Goal: Information Seeking & Learning: Learn about a topic

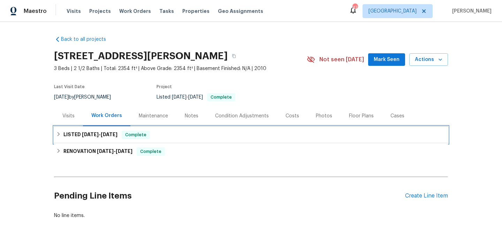
click at [183, 130] on div "LISTED [DATE] - [DATE] Complete" at bounding box center [251, 135] width 394 height 17
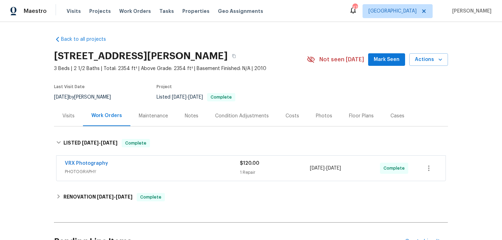
click at [214, 167] on div "VRX Photography" at bounding box center [152, 164] width 175 height 8
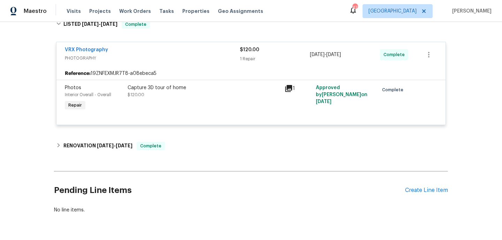
scroll to position [119, 0]
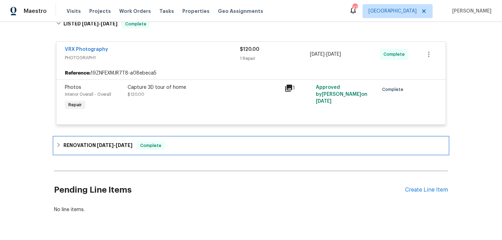
click at [219, 144] on div "RENOVATION [DATE] - [DATE] Complete" at bounding box center [251, 146] width 390 height 8
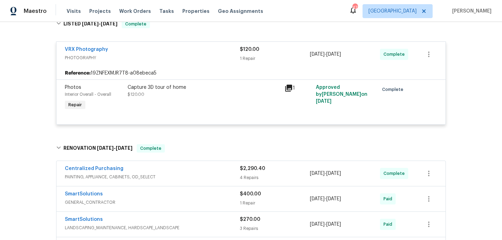
click at [223, 180] on span "PAINTING, APPLIANCE, CABINETS, OD_SELECT" at bounding box center [152, 177] width 175 height 7
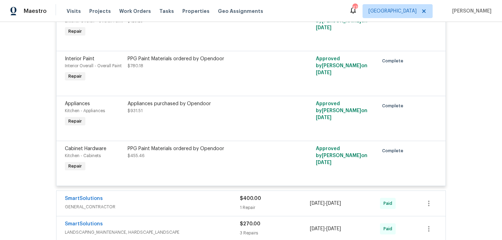
scroll to position [318, 0]
click at [213, 201] on div "SmartSolutions" at bounding box center [152, 199] width 175 height 8
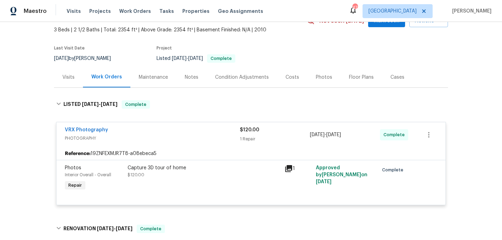
scroll to position [0, 0]
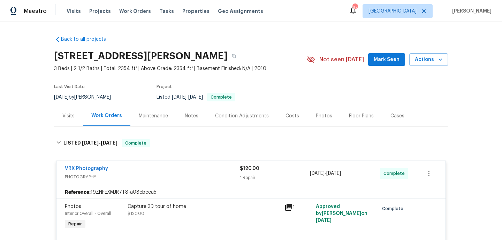
click at [66, 119] on div "Visits" at bounding box center [68, 116] width 12 height 7
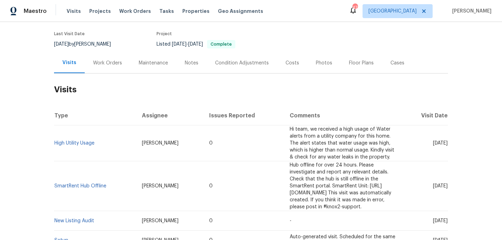
scroll to position [58, 0]
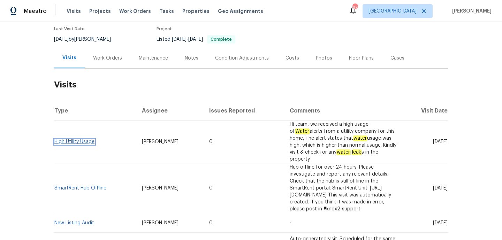
click at [82, 139] on link "High Utility Usage" at bounding box center [74, 141] width 40 height 5
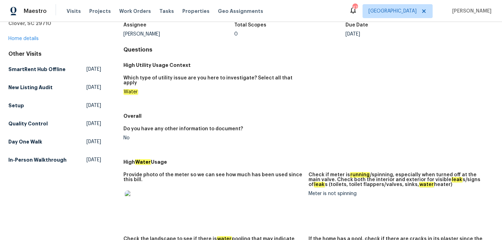
scroll to position [9, 0]
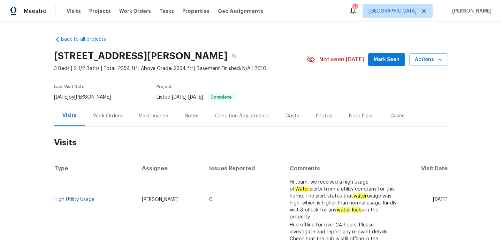
click at [105, 121] on div "Work Orders" at bounding box center [108, 116] width 46 height 21
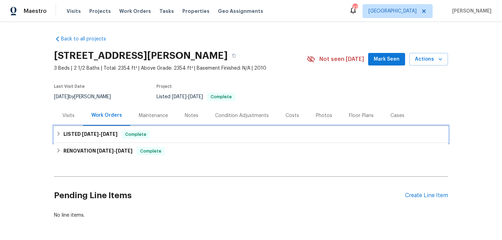
click at [171, 132] on div "LISTED [DATE] - [DATE] Complete" at bounding box center [251, 134] width 390 height 8
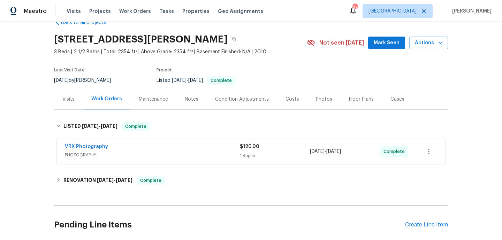
click at [175, 153] on span "PHOTOGRAPHY" at bounding box center [152, 155] width 175 height 7
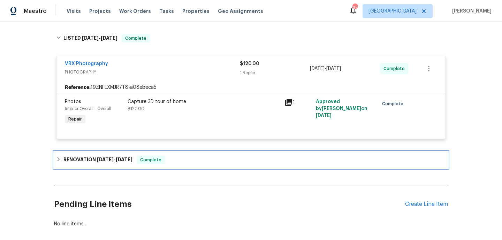
click at [182, 159] on div "RENOVATION [DATE] - [DATE] Complete" at bounding box center [251, 160] width 390 height 8
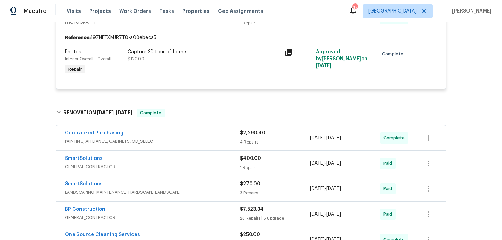
click at [194, 142] on span "PAINTING, APPLIANCE, CABINETS, OD_SELECT" at bounding box center [152, 141] width 175 height 7
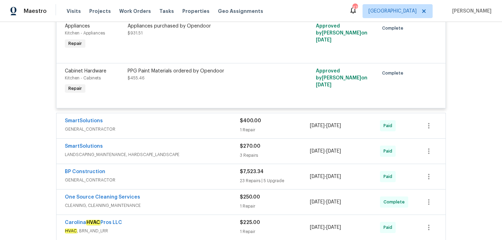
scroll to position [402, 0]
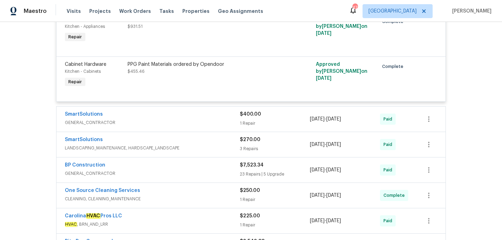
click at [198, 119] on div "SmartSolutions" at bounding box center [152, 115] width 175 height 8
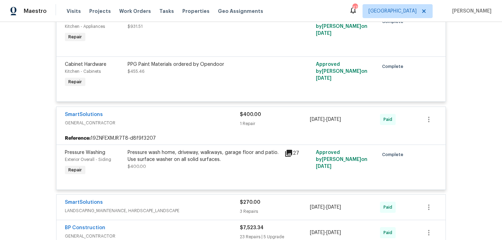
scroll to position [503, 0]
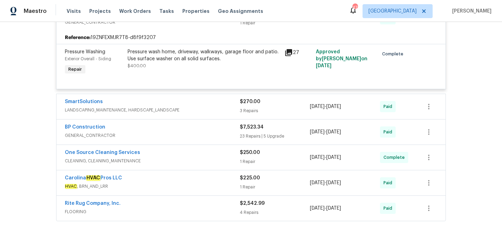
click at [213, 108] on span "LANDSCAPING_MAINTENANCE, HARDSCAPE_LANDSCAPE" at bounding box center [152, 110] width 175 height 7
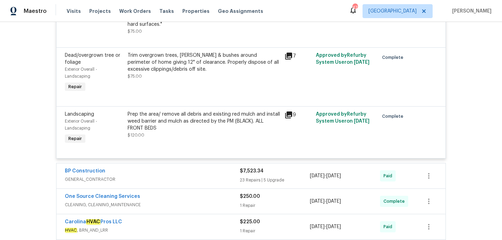
scroll to position [691, 0]
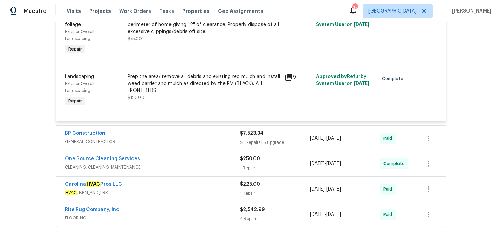
click at [210, 167] on span "CLEANING, CLEANING_MAINTENANCE" at bounding box center [152, 167] width 175 height 7
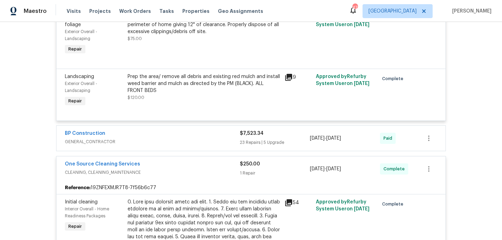
scroll to position [769, 0]
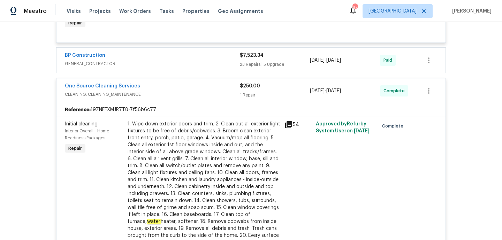
click at [210, 167] on div "1. Wipe down exterior doors and trim. 2. Clean out all exterior light fixtures …" at bounding box center [204, 194] width 153 height 146
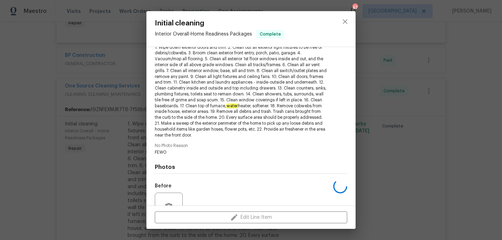
scroll to position [151, 0]
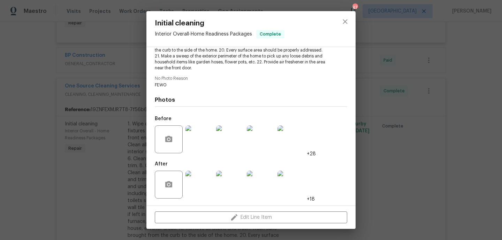
click at [202, 143] on img at bounding box center [200, 140] width 28 height 28
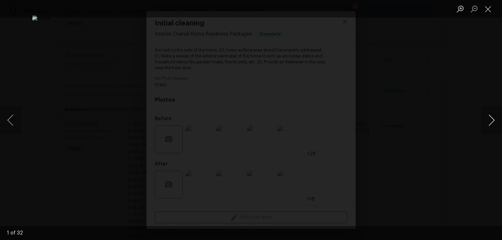
click at [496, 121] on button "Next image" at bounding box center [491, 120] width 21 height 28
click at [491, 13] on button "Close lightbox" at bounding box center [488, 9] width 14 height 12
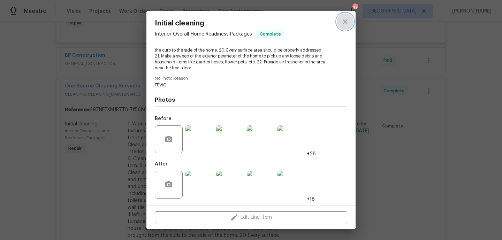
click at [348, 16] on button "close" at bounding box center [345, 21] width 17 height 17
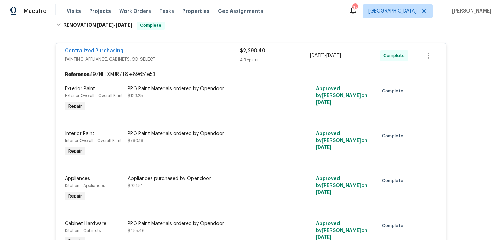
scroll to position [0, 0]
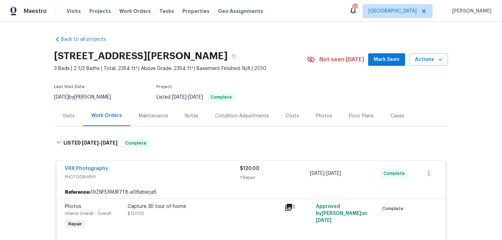
click at [74, 117] on div "Visits" at bounding box center [68, 116] width 12 height 7
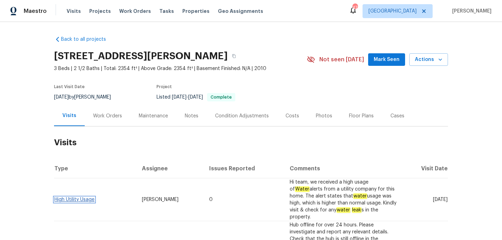
click at [69, 197] on link "High Utility Usage" at bounding box center [74, 199] width 40 height 5
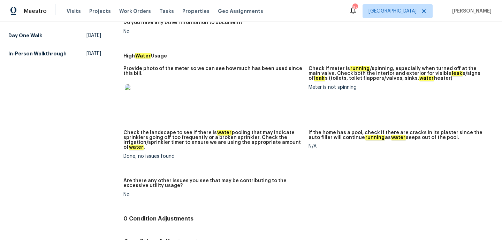
scroll to position [180, 0]
